Goal: Check status

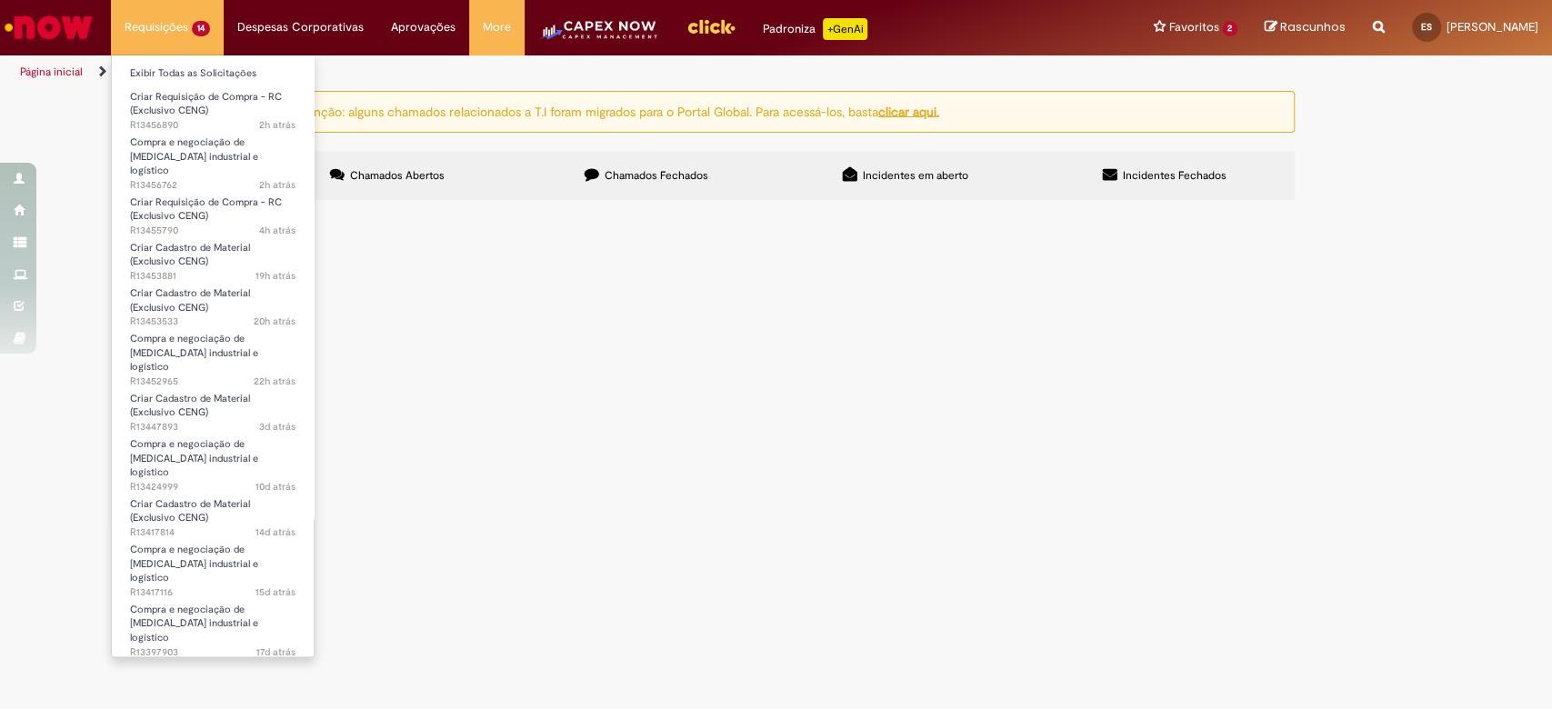
scroll to position [335, 0]
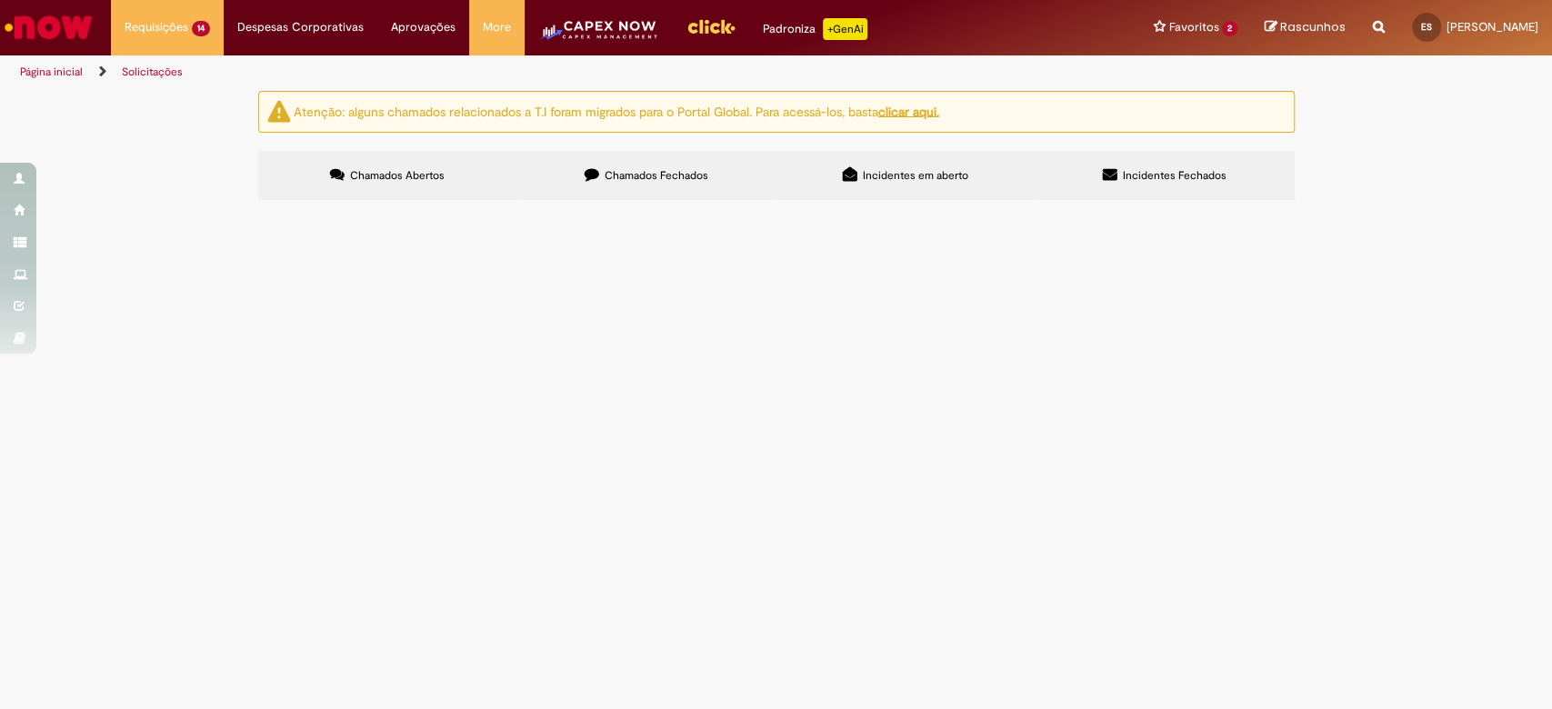
click at [0, 0] on span "Compra e negociação de [MEDICAL_DATA] industrial e logístico" at bounding box center [0, 0] width 0 height 0
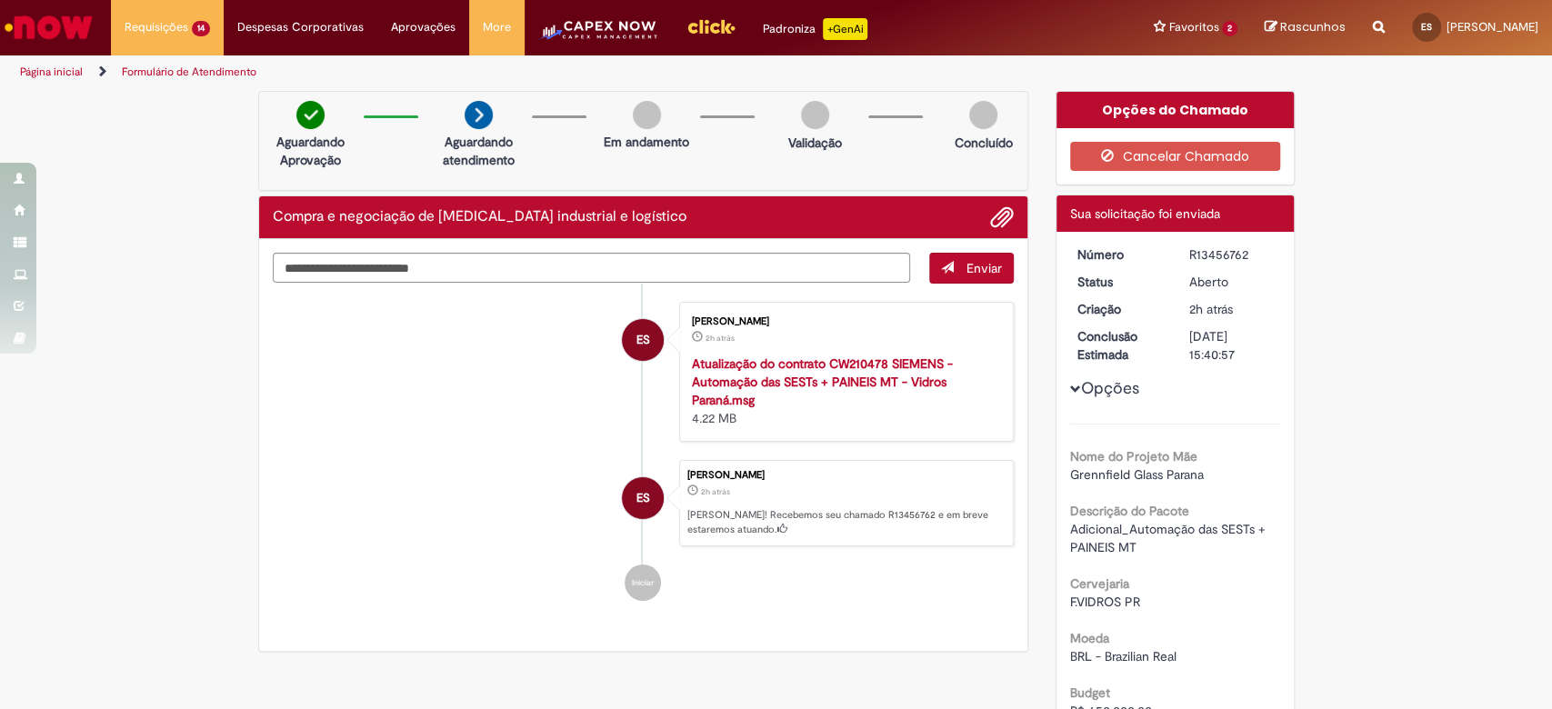
drag, startPoint x: 1178, startPoint y: 249, endPoint x: 1243, endPoint y: 248, distance: 64.5
click at [1243, 248] on div "R13456762" at bounding box center [1231, 254] width 85 height 18
click at [1246, 303] on div "2h atrás 2 horas atrás" at bounding box center [1231, 309] width 85 height 18
drag, startPoint x: 1183, startPoint y: 251, endPoint x: 1236, endPoint y: 251, distance: 53.6
click at [1236, 251] on div "R13456762" at bounding box center [1231, 254] width 85 height 18
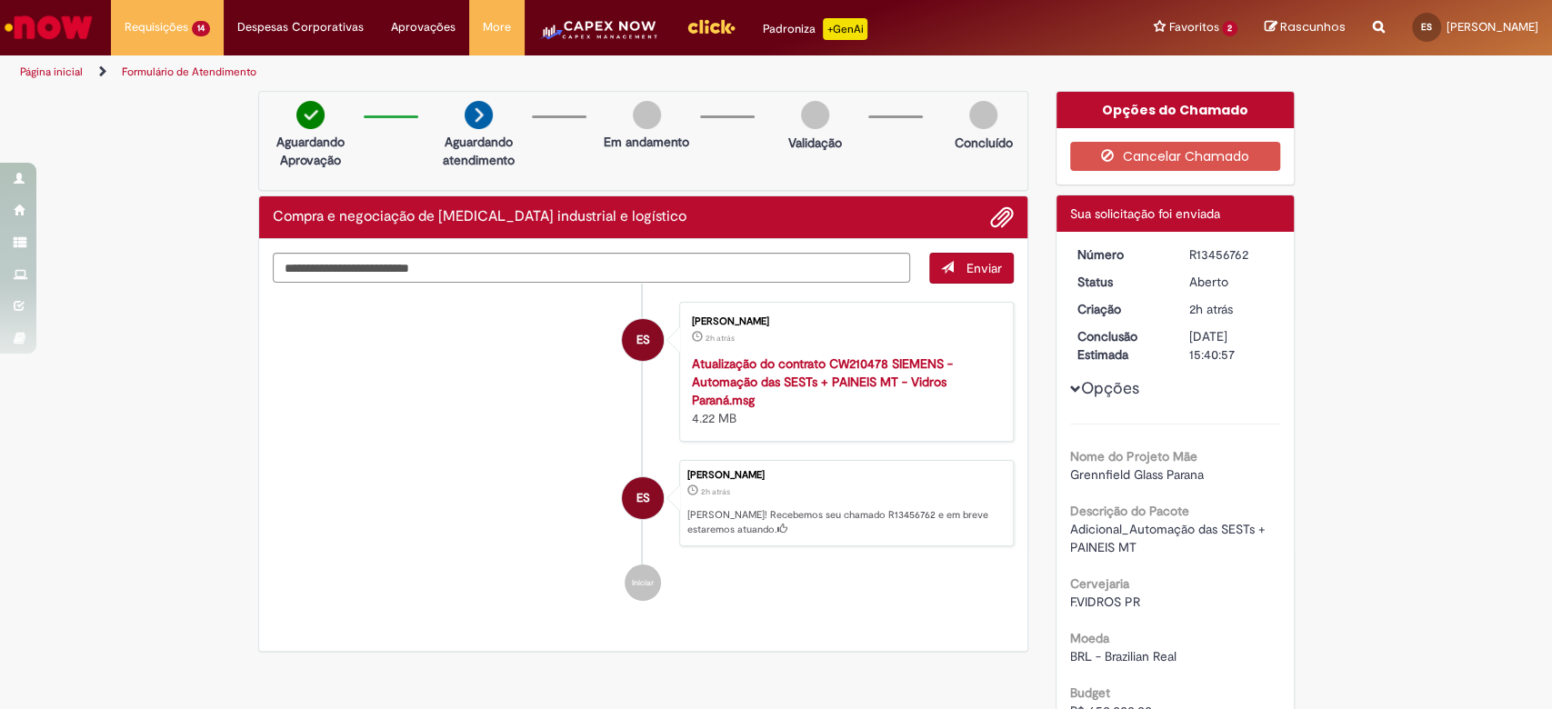
copy div "R13456762"
